Goal: Transaction & Acquisition: Purchase product/service

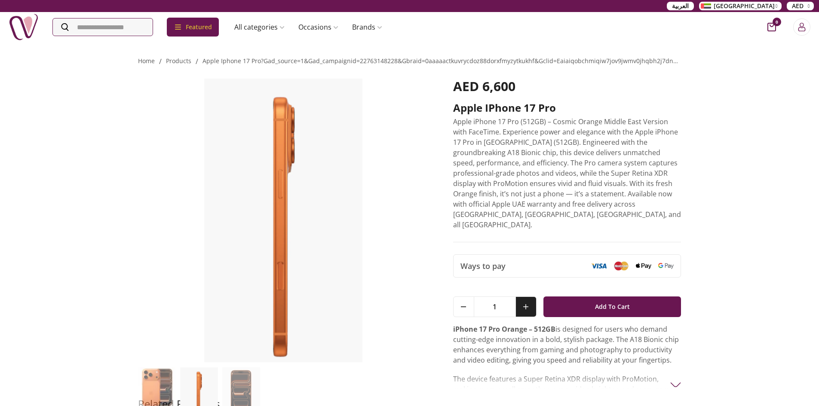
click at [517, 297] on button at bounding box center [525, 307] width 21 height 20
click at [519, 297] on button at bounding box center [525, 307] width 21 height 20
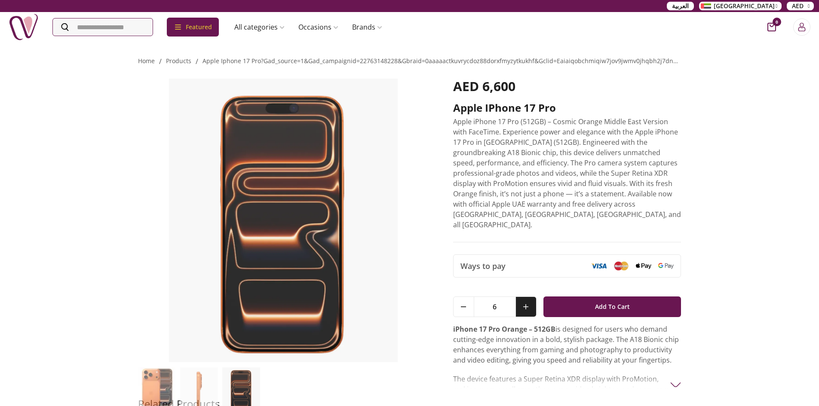
click at [519, 297] on button at bounding box center [525, 307] width 21 height 20
click at [522, 297] on button at bounding box center [525, 307] width 21 height 20
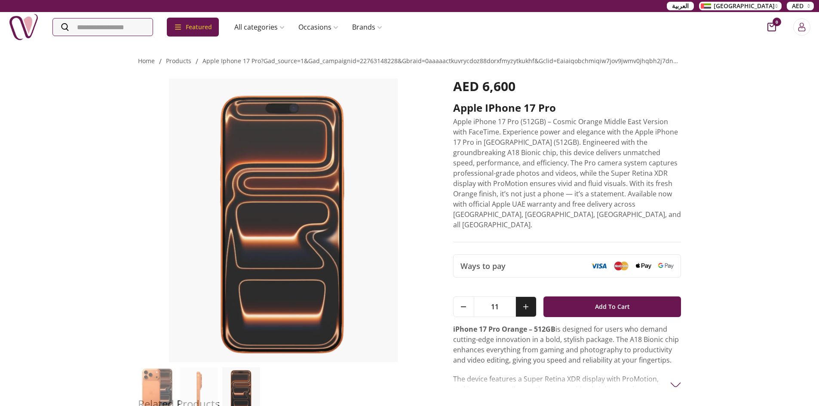
click at [522, 297] on button at bounding box center [525, 307] width 21 height 20
drag, startPoint x: 522, startPoint y: 293, endPoint x: 538, endPoint y: 293, distance: 15.9
click at [537, 293] on div "12 Add To Cart" at bounding box center [567, 303] width 228 height 41
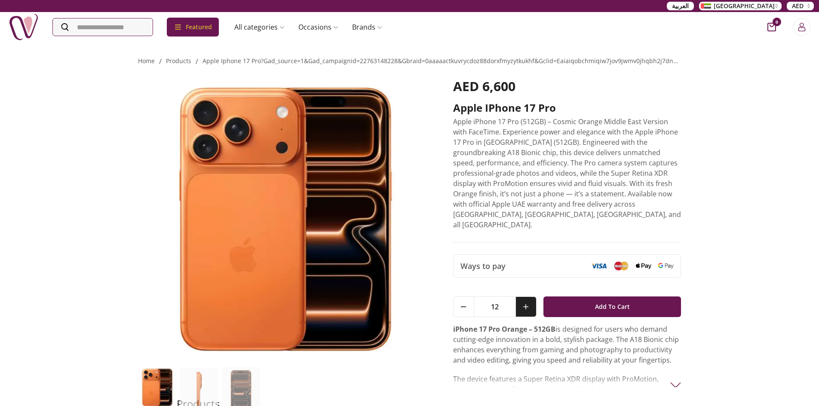
click at [535, 297] on button at bounding box center [525, 307] width 21 height 20
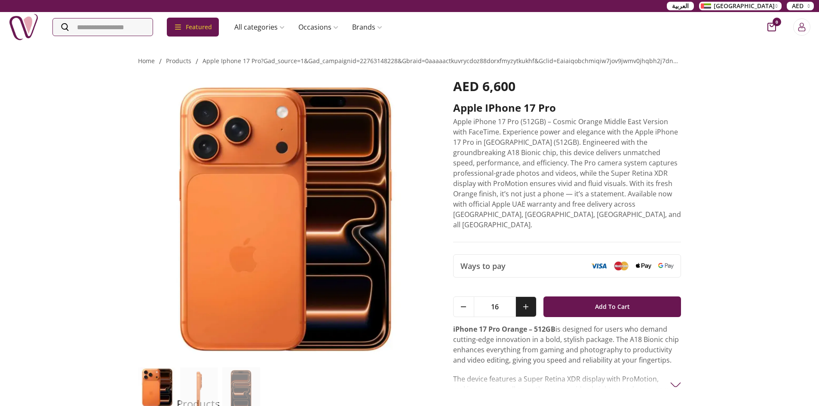
click at [535, 297] on button at bounding box center [525, 307] width 21 height 20
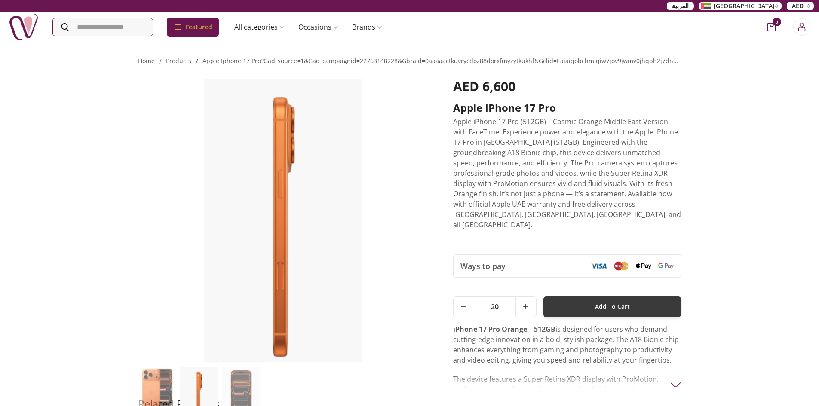
click at [608, 299] on span "Add To Cart" at bounding box center [612, 306] width 35 height 15
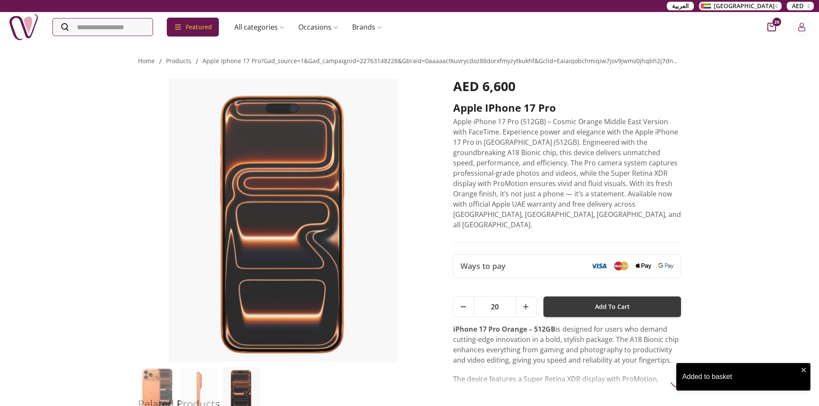
click at [597, 299] on span "Add To Cart" at bounding box center [612, 306] width 35 height 15
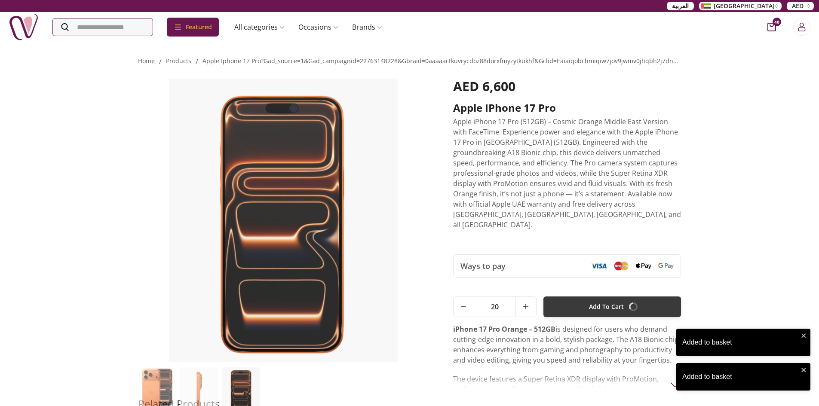
click at [597, 299] on span "Add To Cart" at bounding box center [606, 306] width 35 height 15
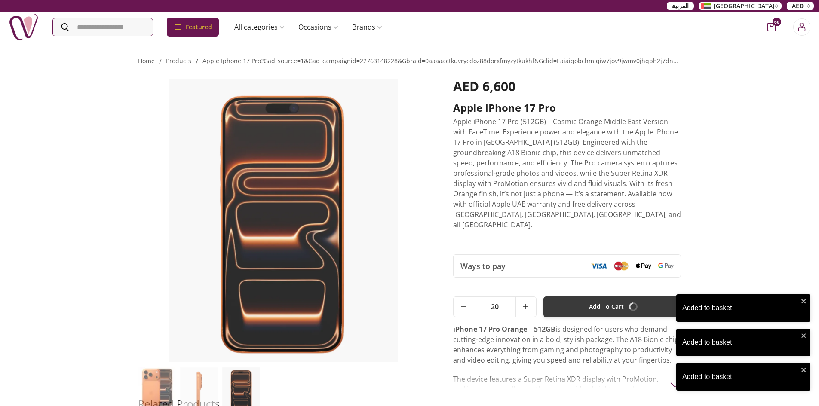
click at [597, 299] on span "Add To Cart" at bounding box center [606, 306] width 35 height 15
click at [597, 299] on span "Add To Cart" at bounding box center [612, 306] width 35 height 15
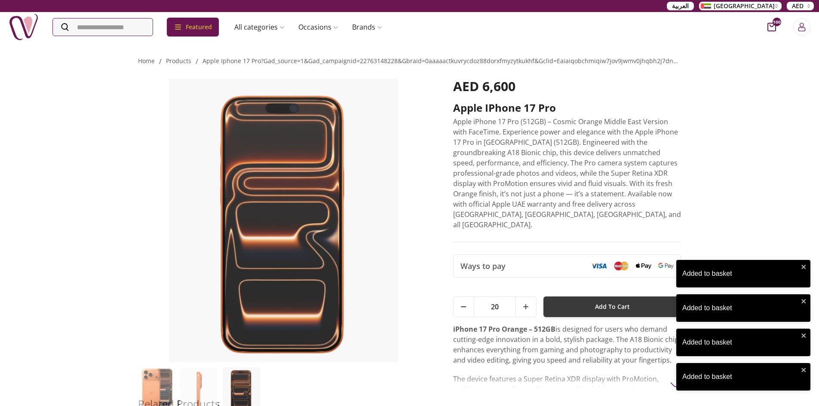
click at [597, 299] on span "Add To Cart" at bounding box center [612, 306] width 35 height 15
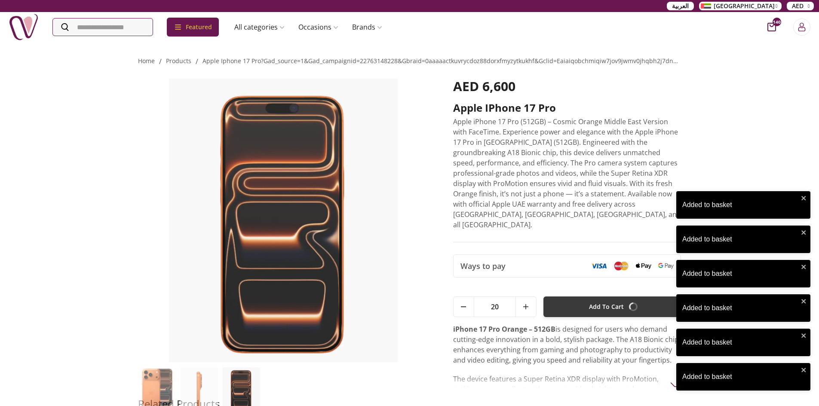
click at [597, 299] on span "Add To Cart" at bounding box center [606, 306] width 35 height 15
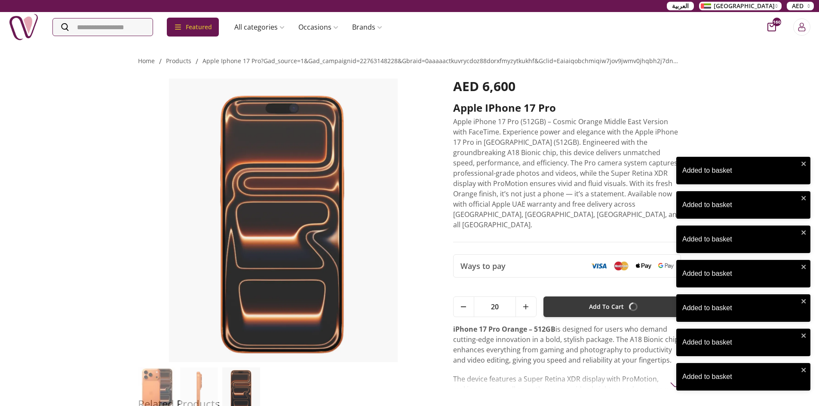
click at [597, 299] on span "Add To Cart" at bounding box center [606, 306] width 35 height 15
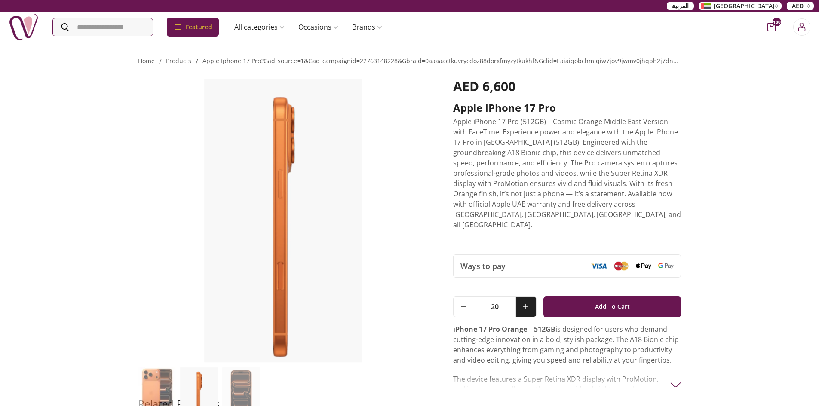
click at [526, 304] on icon at bounding box center [525, 306] width 5 height 5
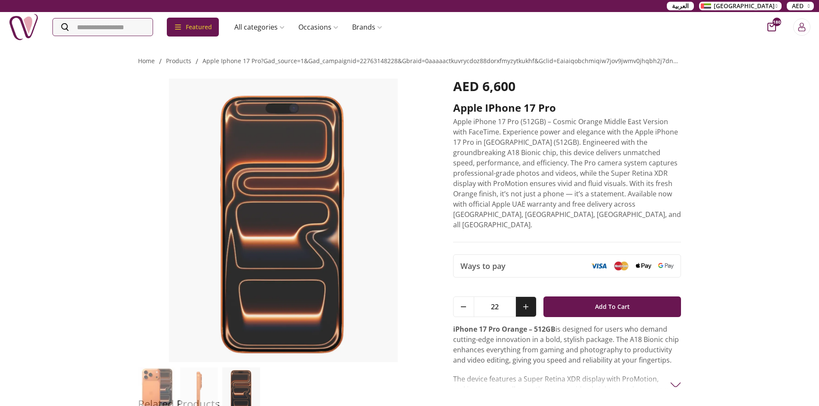
click at [526, 304] on icon at bounding box center [525, 306] width 5 height 5
